Goal: Transaction & Acquisition: Purchase product/service

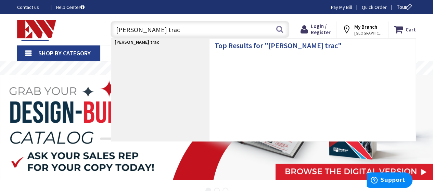
type input "[PERSON_NAME] track"
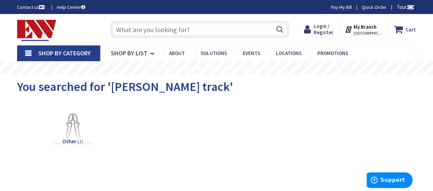
click at [141, 31] on input "text" at bounding box center [200, 29] width 179 height 17
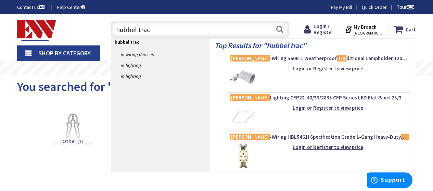
type input "hubbel track"
